Goal: Find specific fact: Find contact information

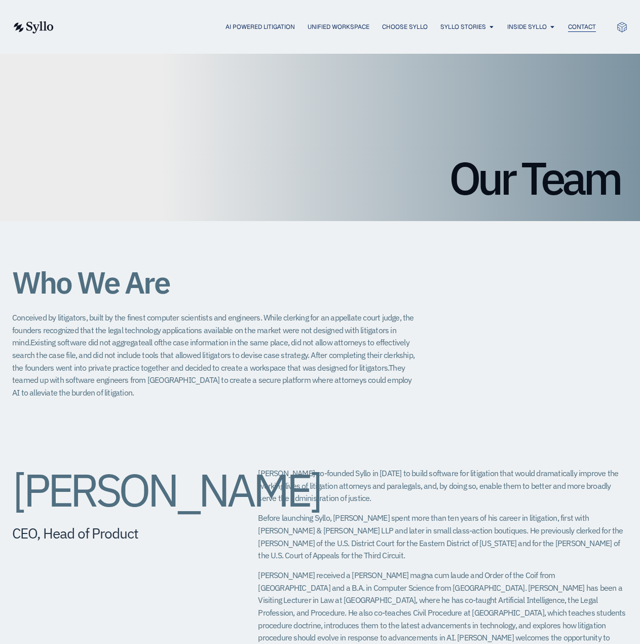
click at [582, 27] on span "Contact" at bounding box center [582, 26] width 28 height 9
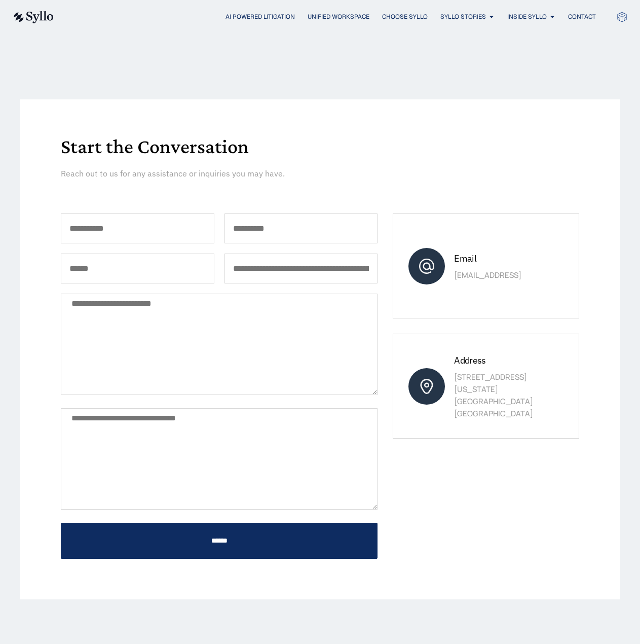
scroll to position [13, 0]
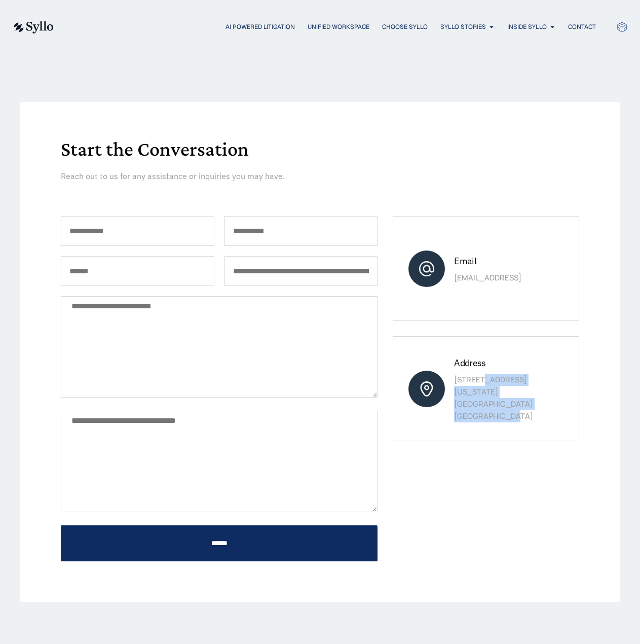
drag, startPoint x: 519, startPoint y: 409, endPoint x: 453, endPoint y: 387, distance: 70.5
click at [453, 387] on div "Address 845 Third Avenue, 6th Floor New York, NY 10022 United States" at bounding box center [486, 388] width 186 height 105
copy p "845 Third Avenue, 6th Floor New York, NY 10022 United States"
